Goal: Find contact information: Find contact information

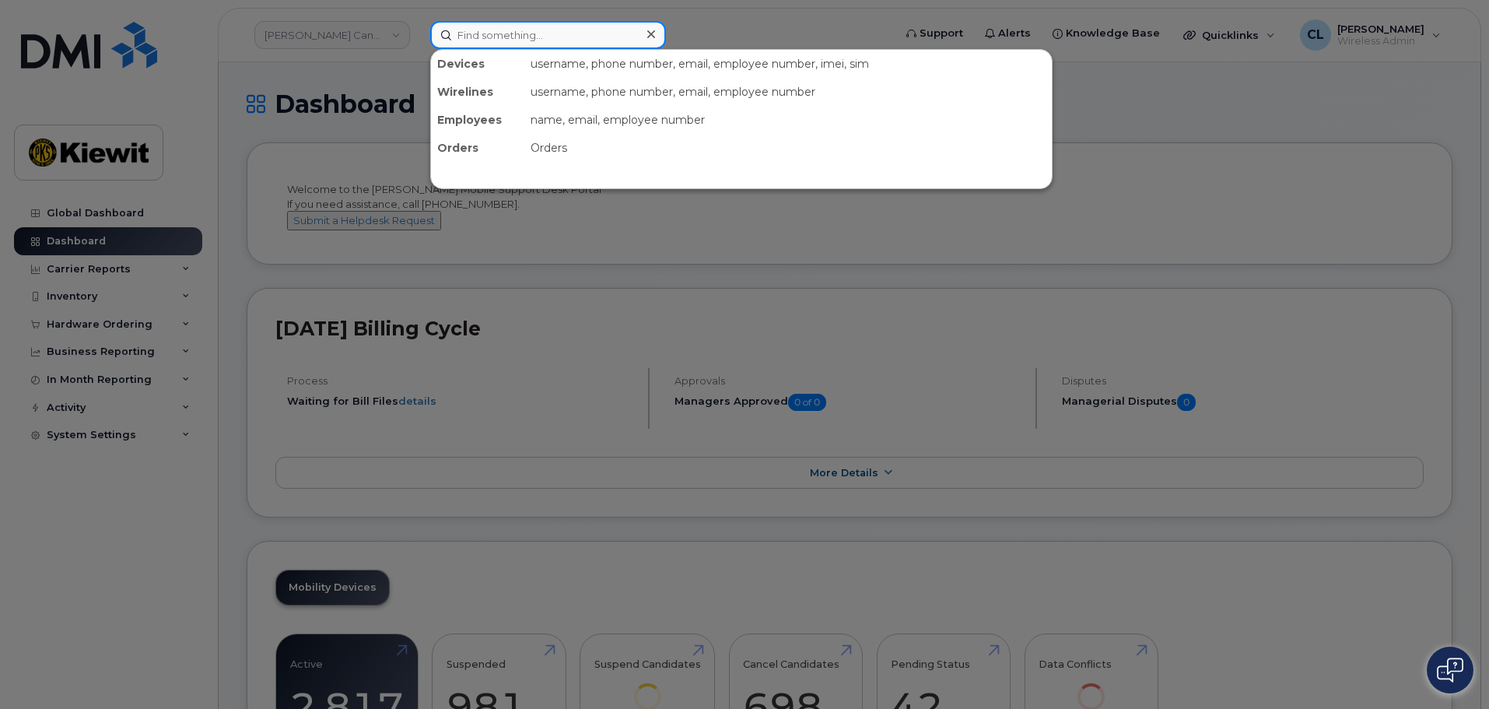
click at [550, 44] on input at bounding box center [548, 35] width 236 height 28
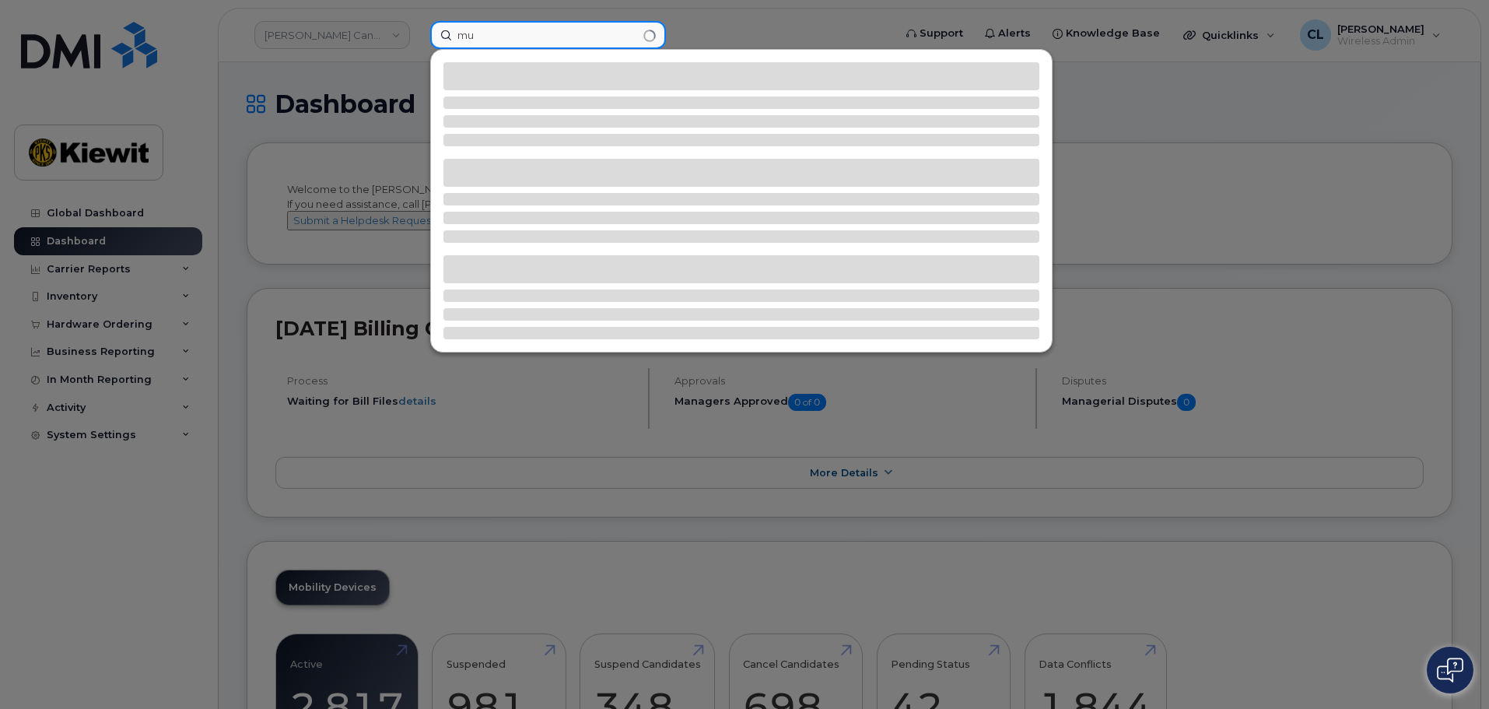
type input "m"
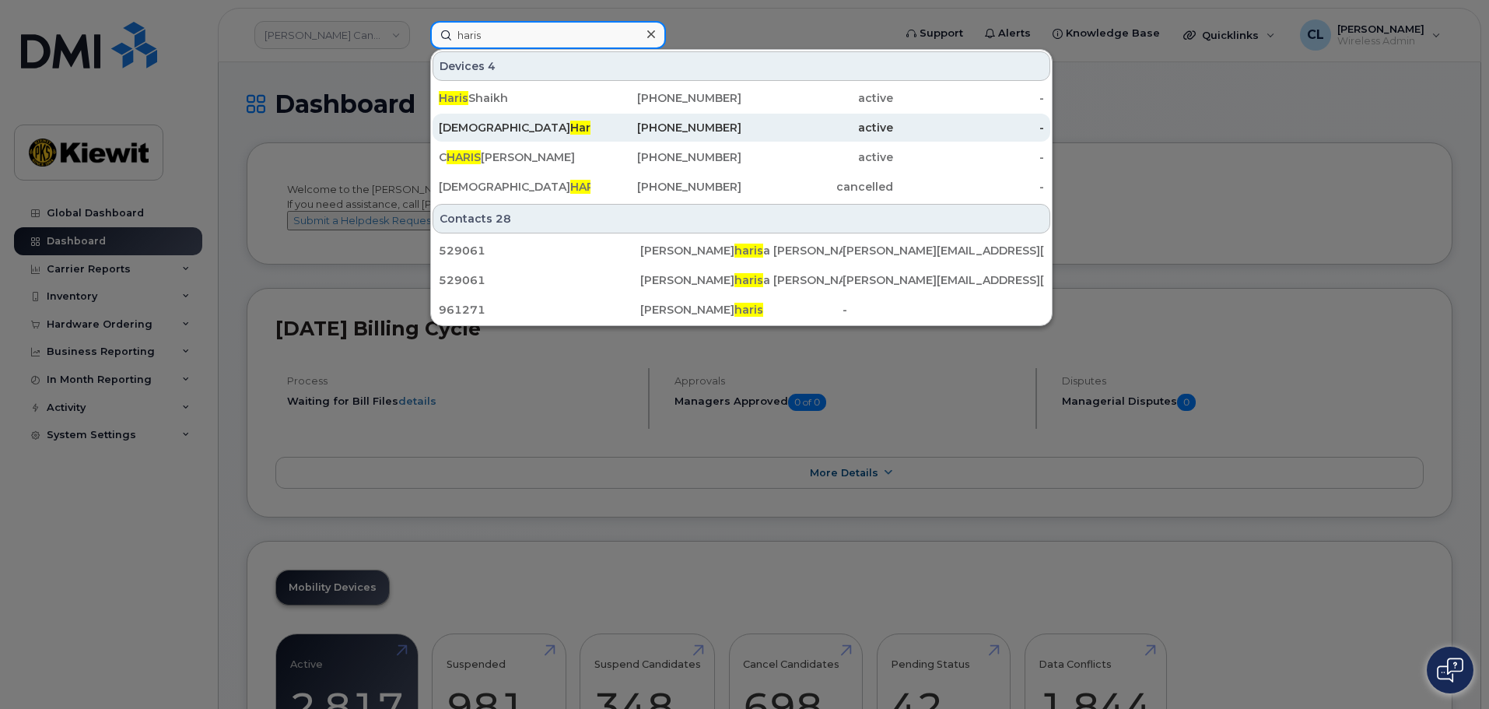
type input "haris"
click at [613, 122] on div "[PHONE_NUMBER]" at bounding box center [667, 128] width 152 height 16
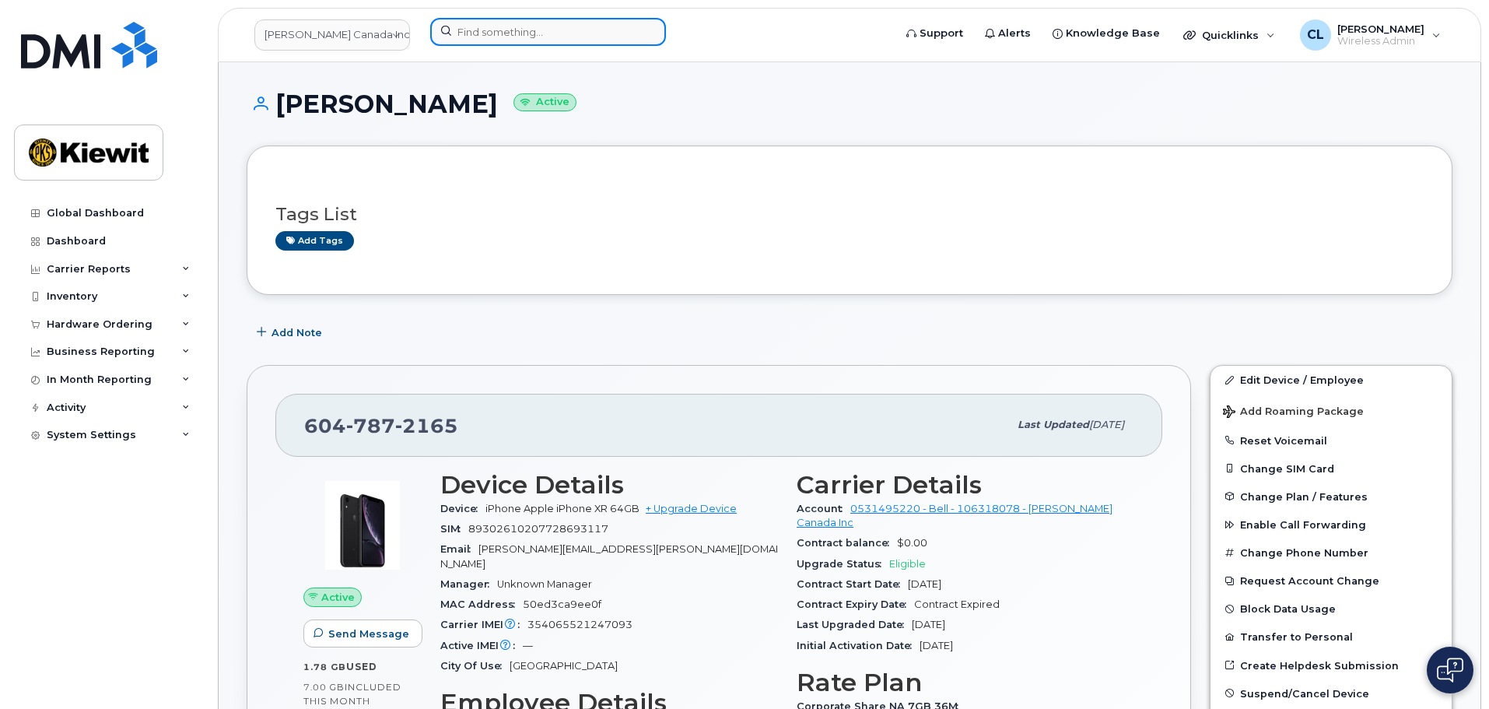
click at [522, 23] on input at bounding box center [548, 32] width 236 height 28
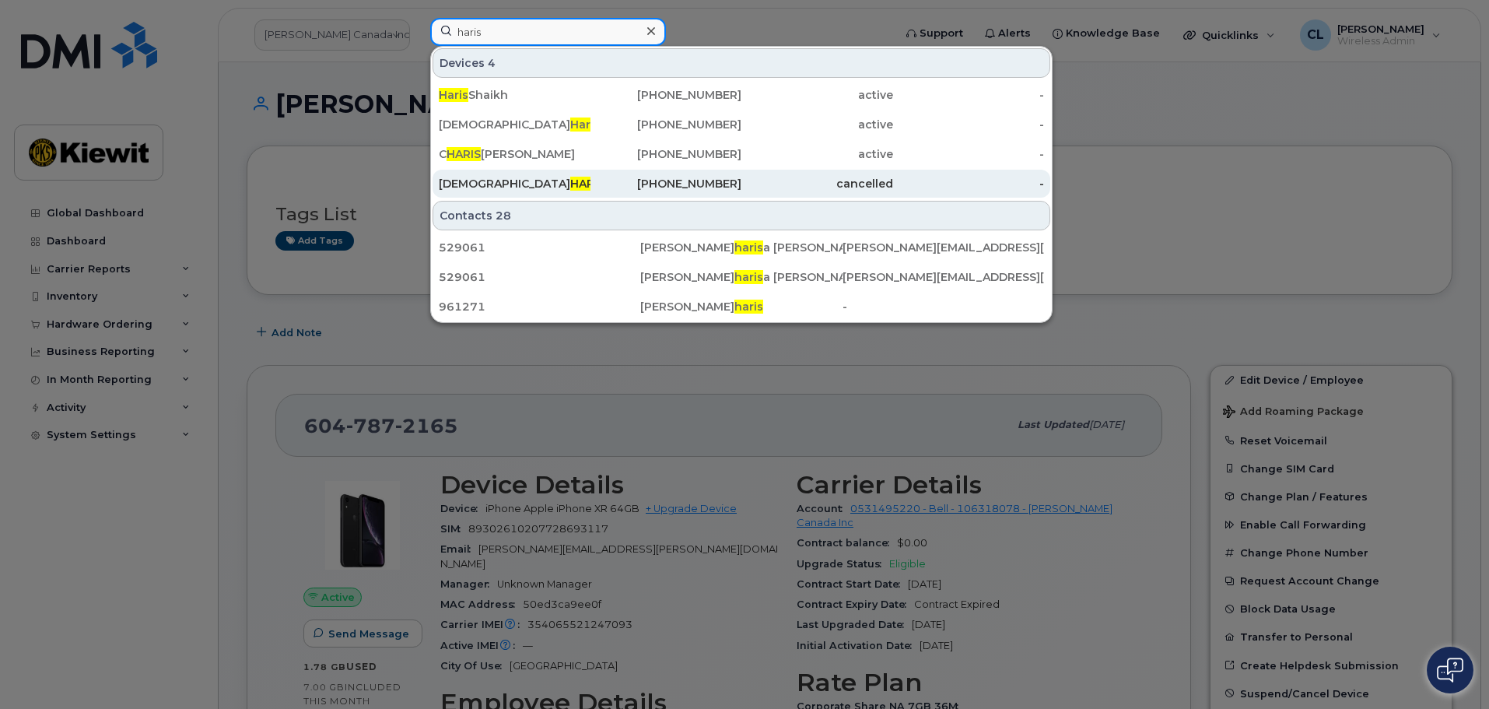
type input "haris"
click at [712, 180] on div "[PHONE_NUMBER]" at bounding box center [667, 184] width 152 height 16
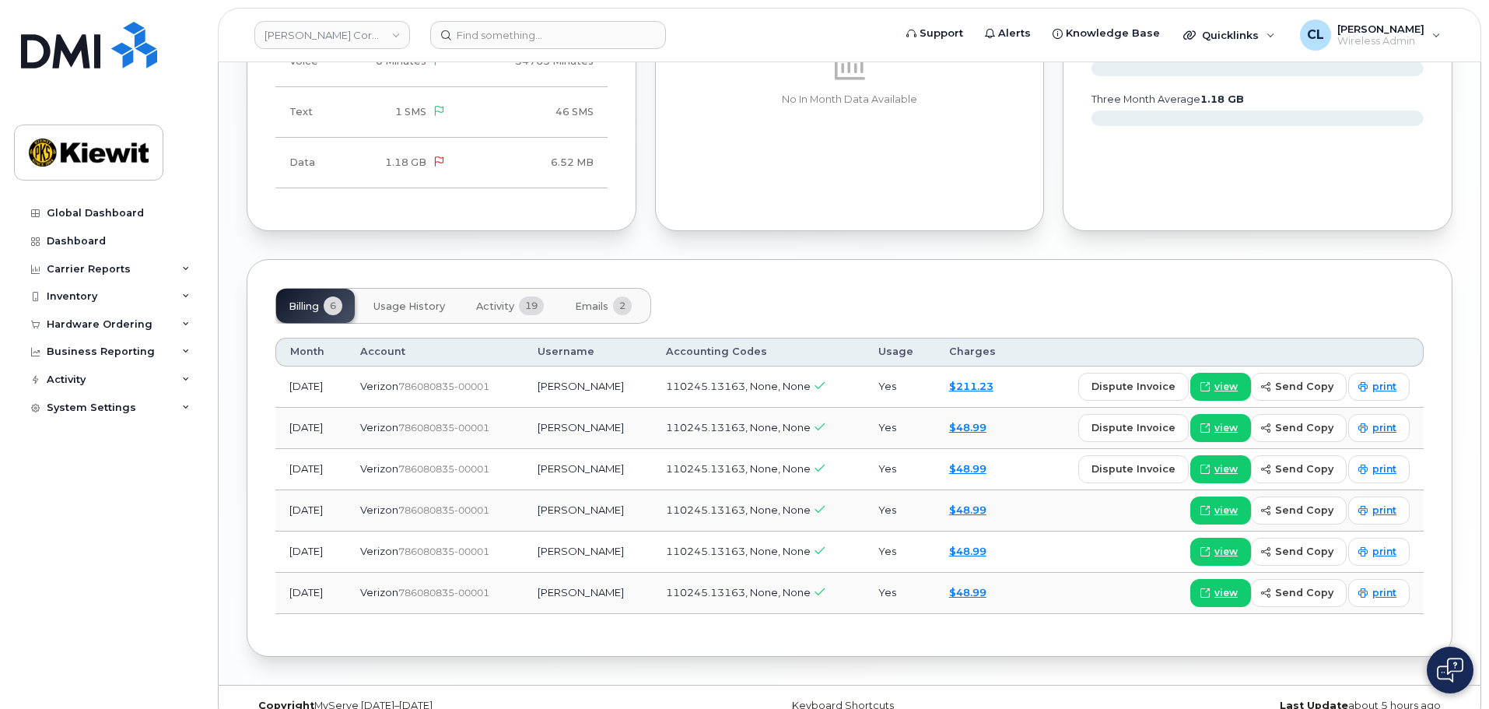
scroll to position [1514, 0]
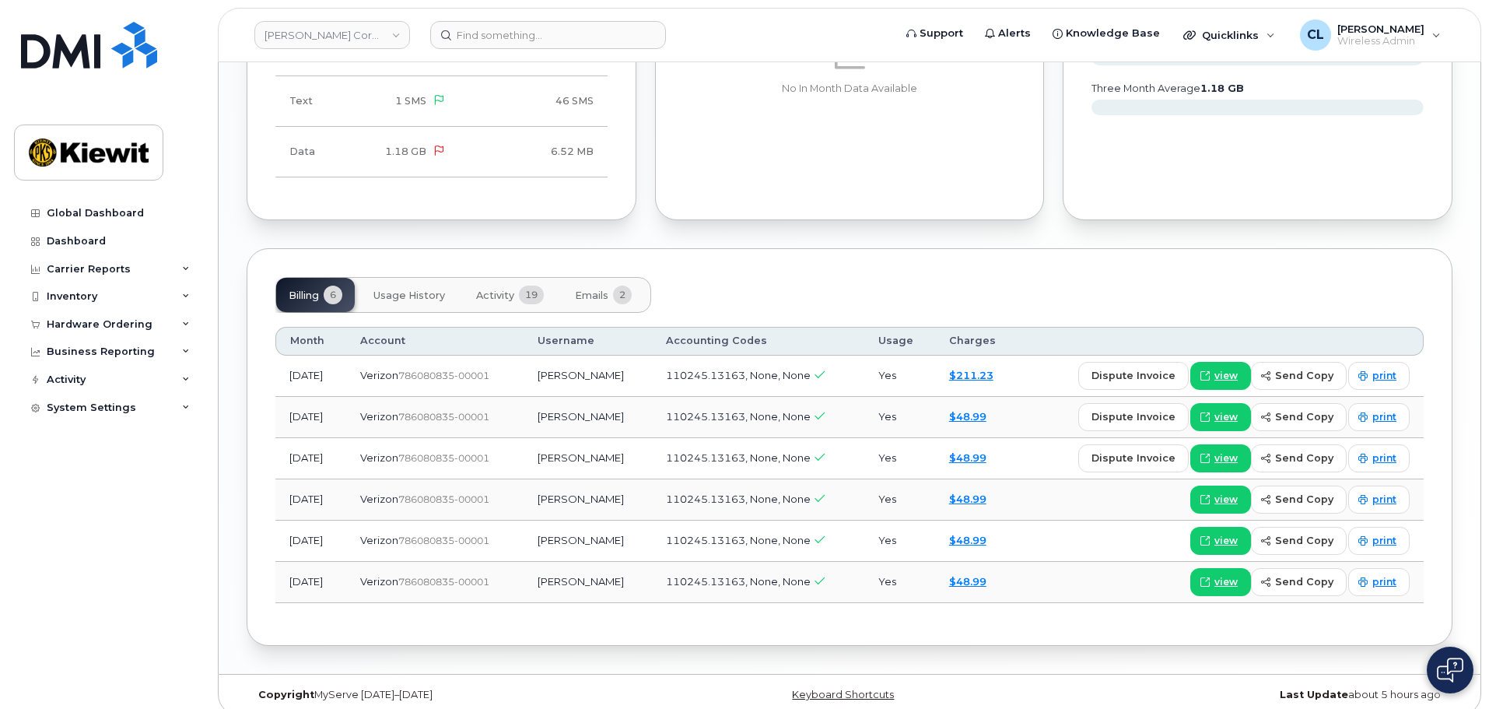
click at [422, 289] on span "Usage History" at bounding box center [409, 295] width 72 height 12
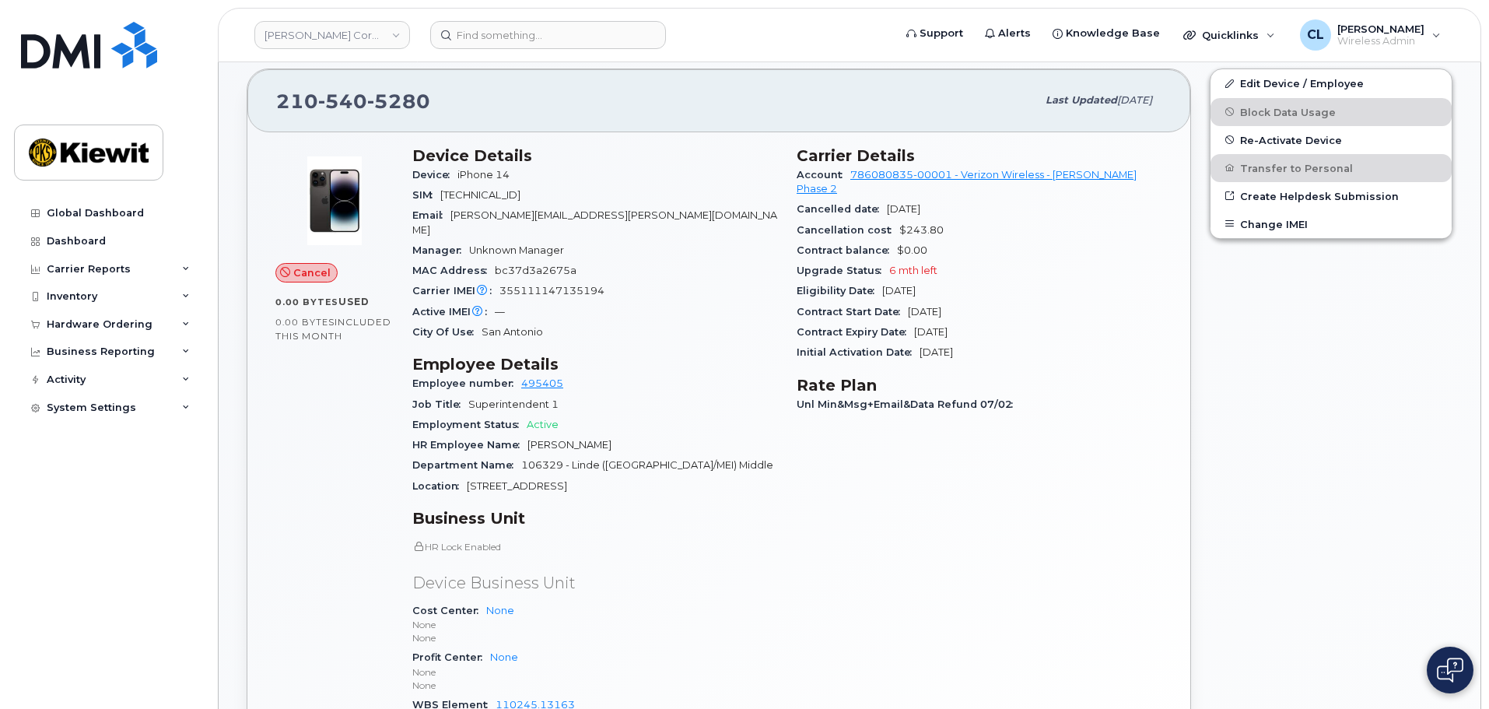
scroll to position [180, 0]
